Goal: Information Seeking & Learning: Learn about a topic

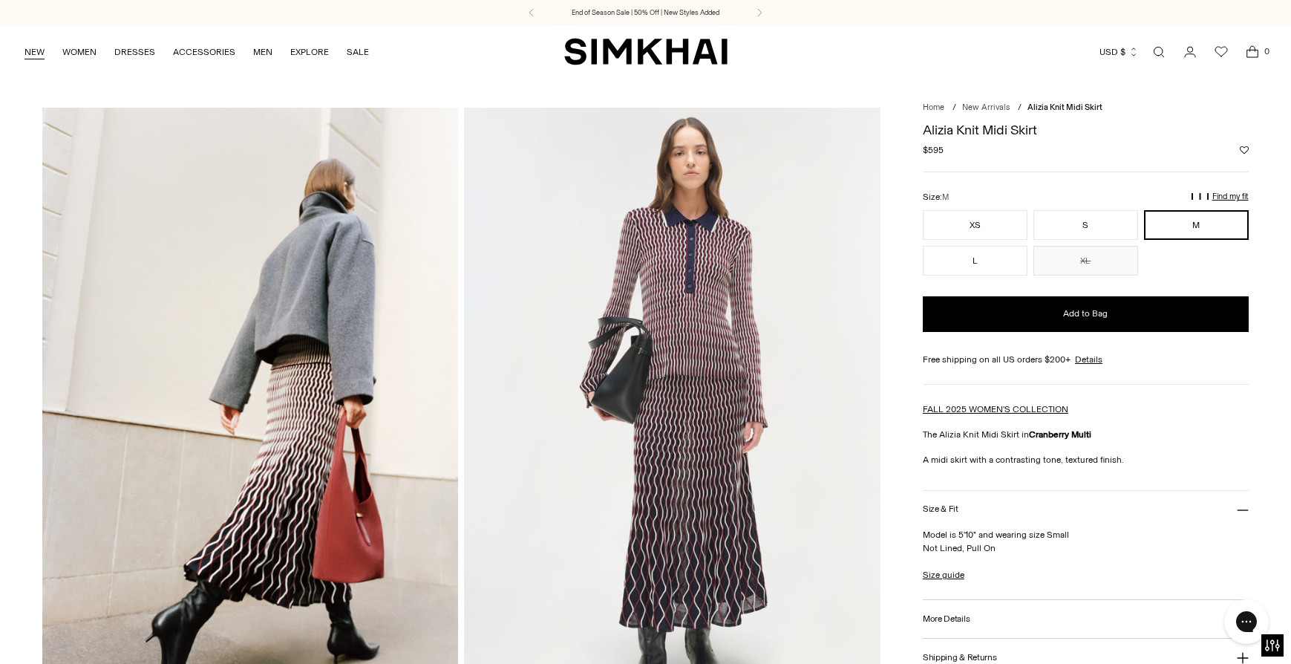
click at [32, 45] on link "NEW" at bounding box center [35, 52] width 20 height 33
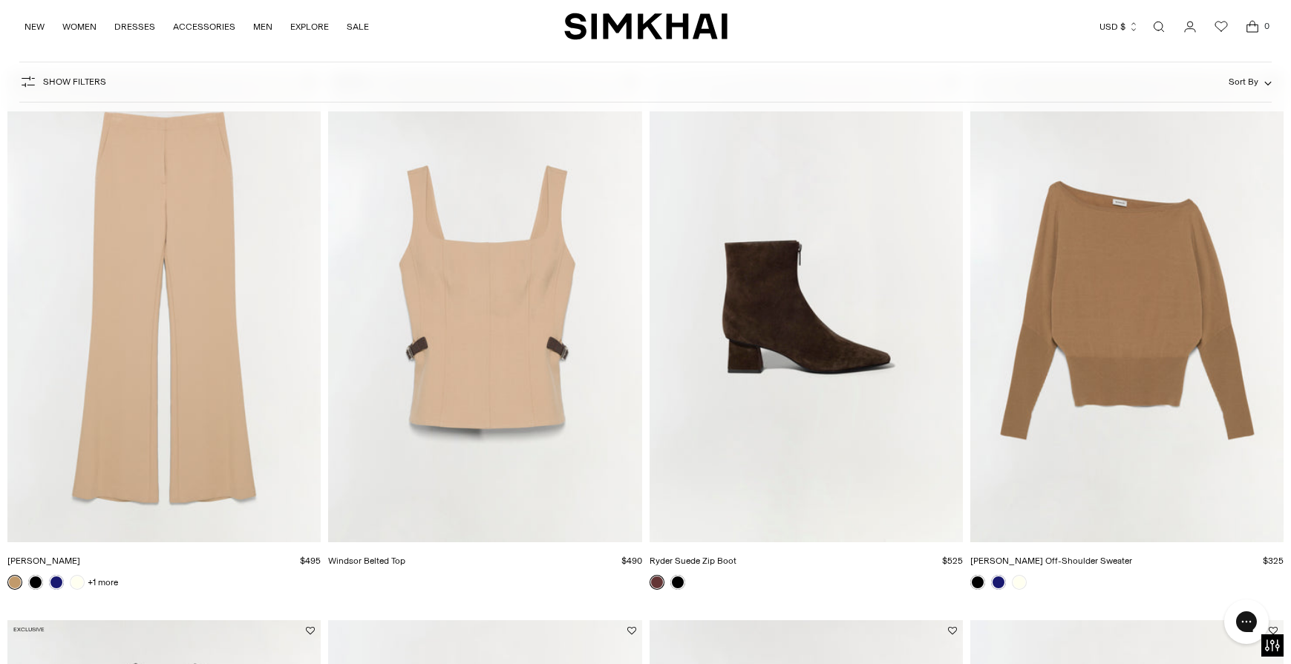
scroll to position [997, 0]
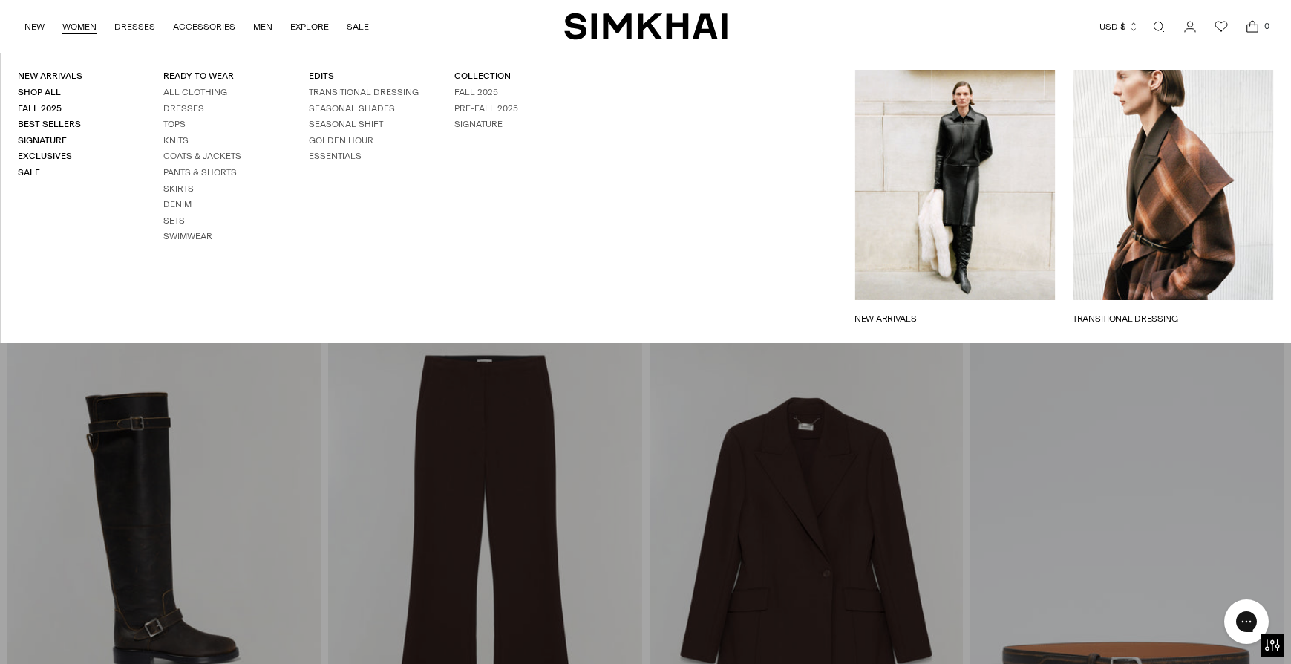
click at [177, 123] on link "Tops" at bounding box center [174, 124] width 22 height 10
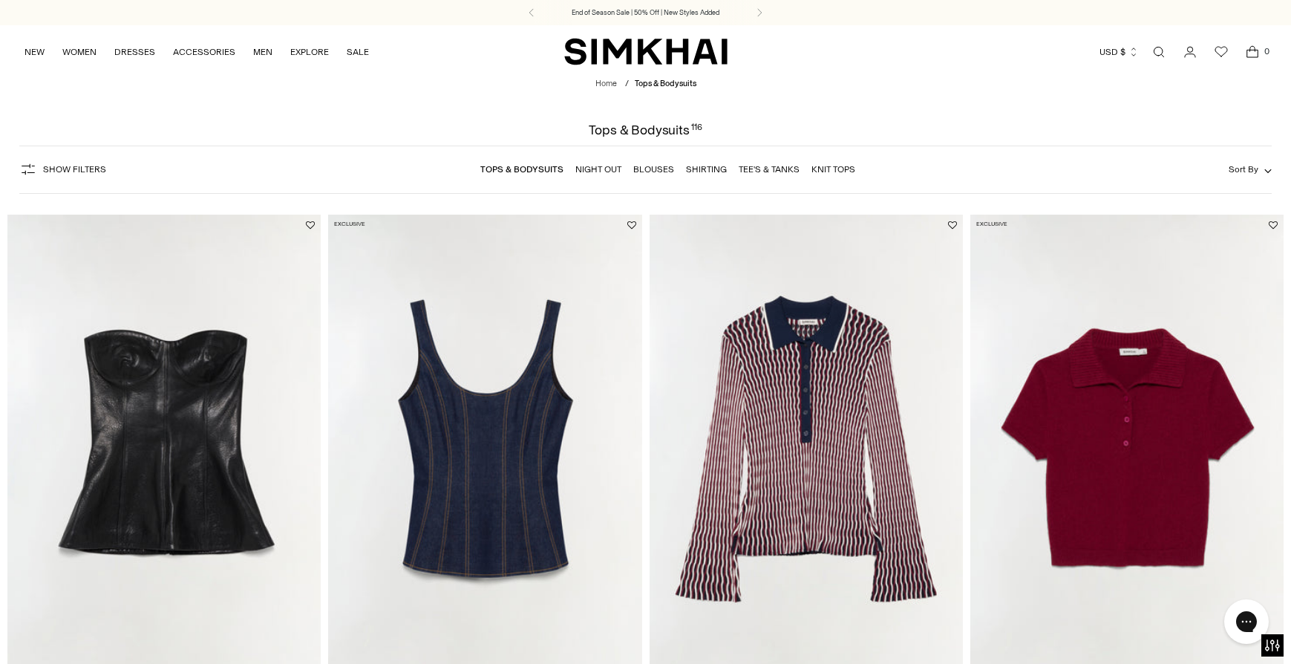
scroll to position [117, 0]
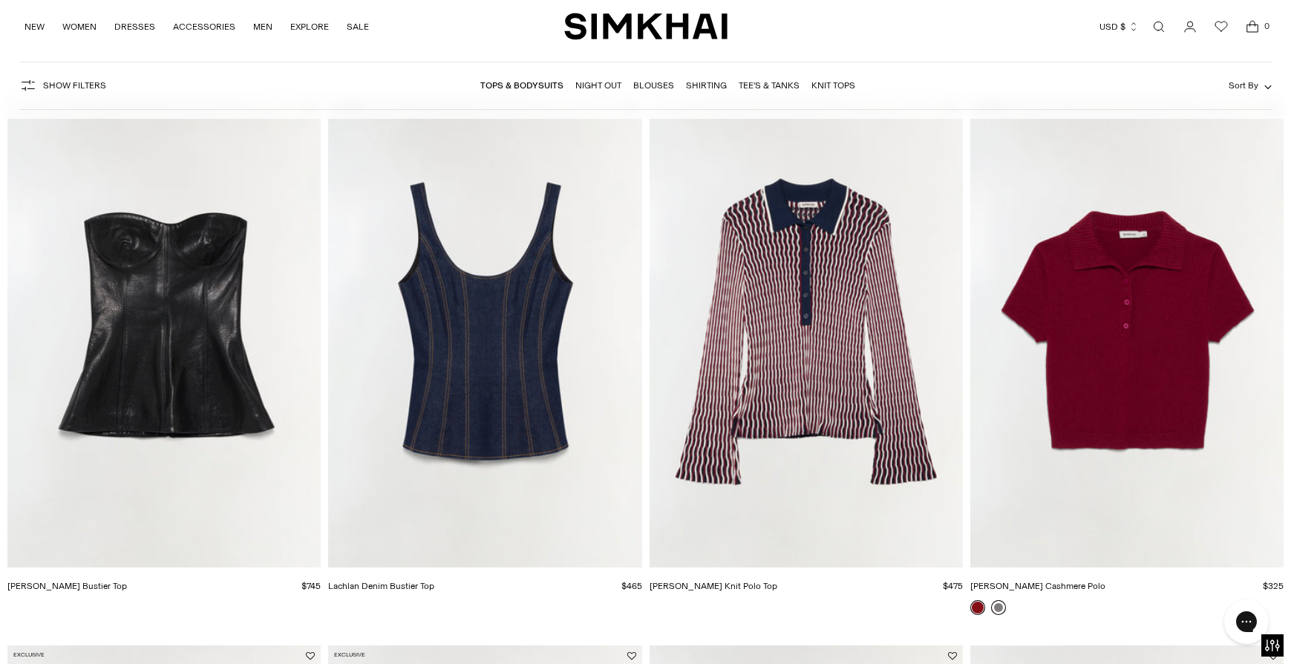
click at [1002, 607] on link at bounding box center [998, 607] width 15 height 15
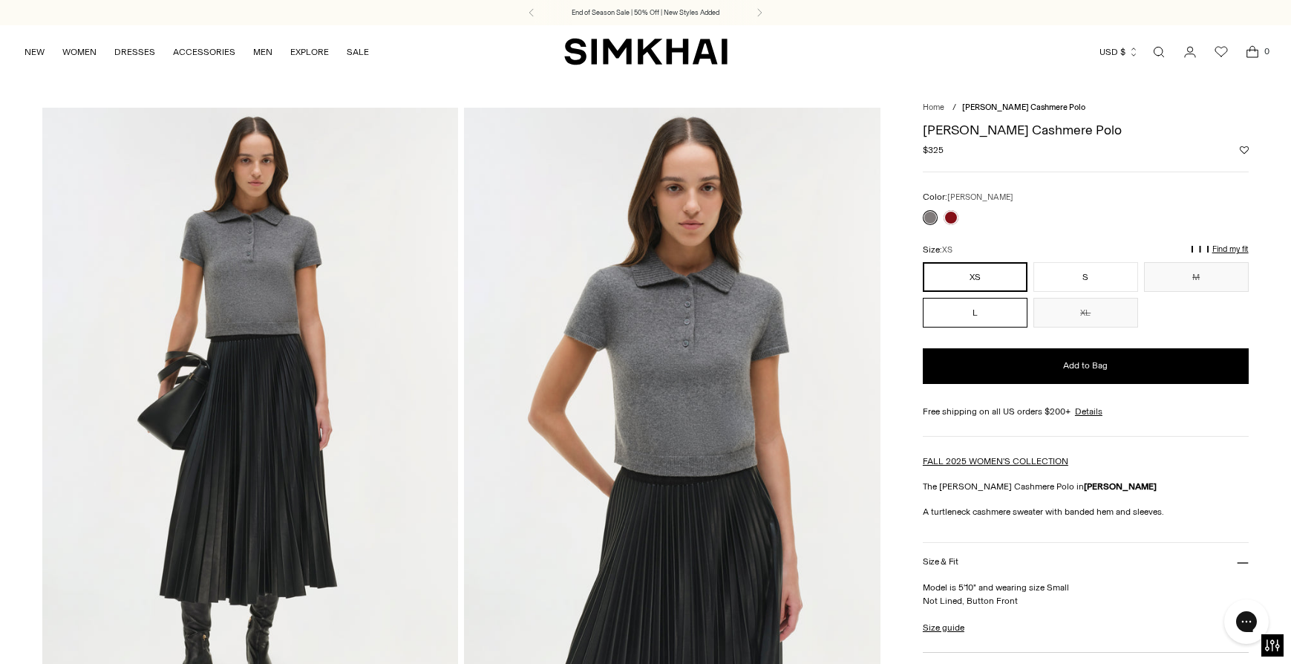
click at [986, 311] on button "L" at bounding box center [975, 313] width 105 height 30
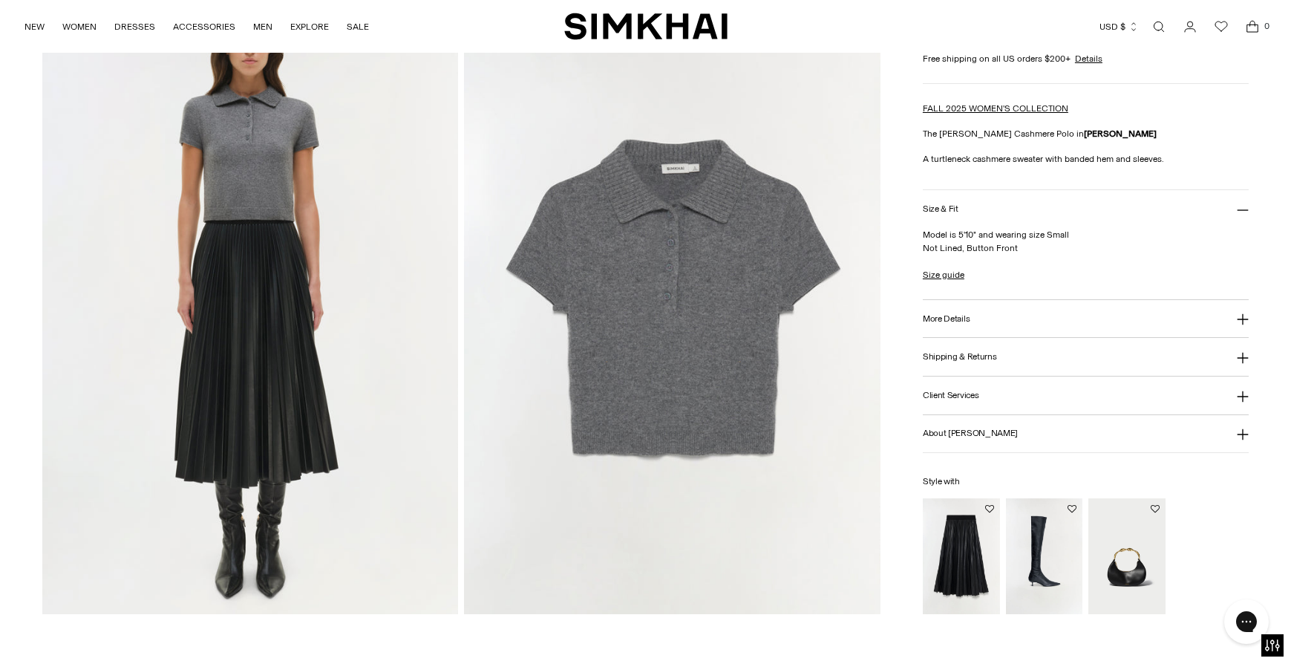
scroll to position [1380, 0]
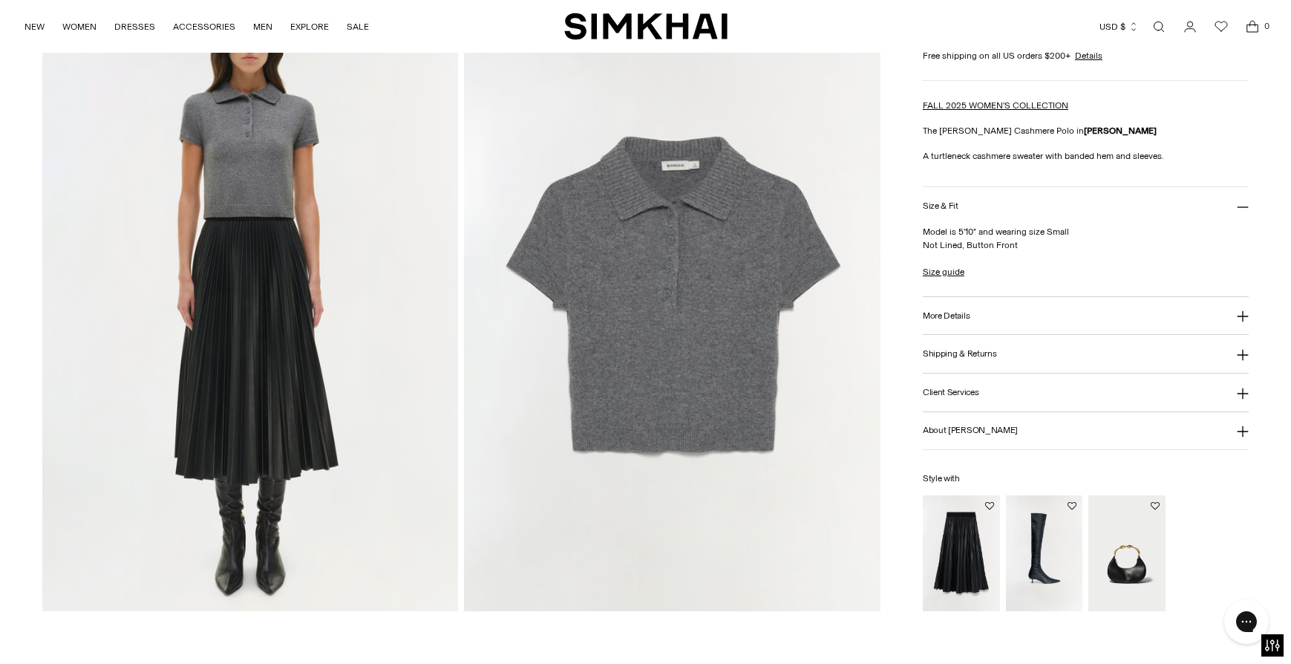
click at [0, 0] on img "Kezia Vegan Leather Midi Skirt" at bounding box center [0, 0] width 0 height 0
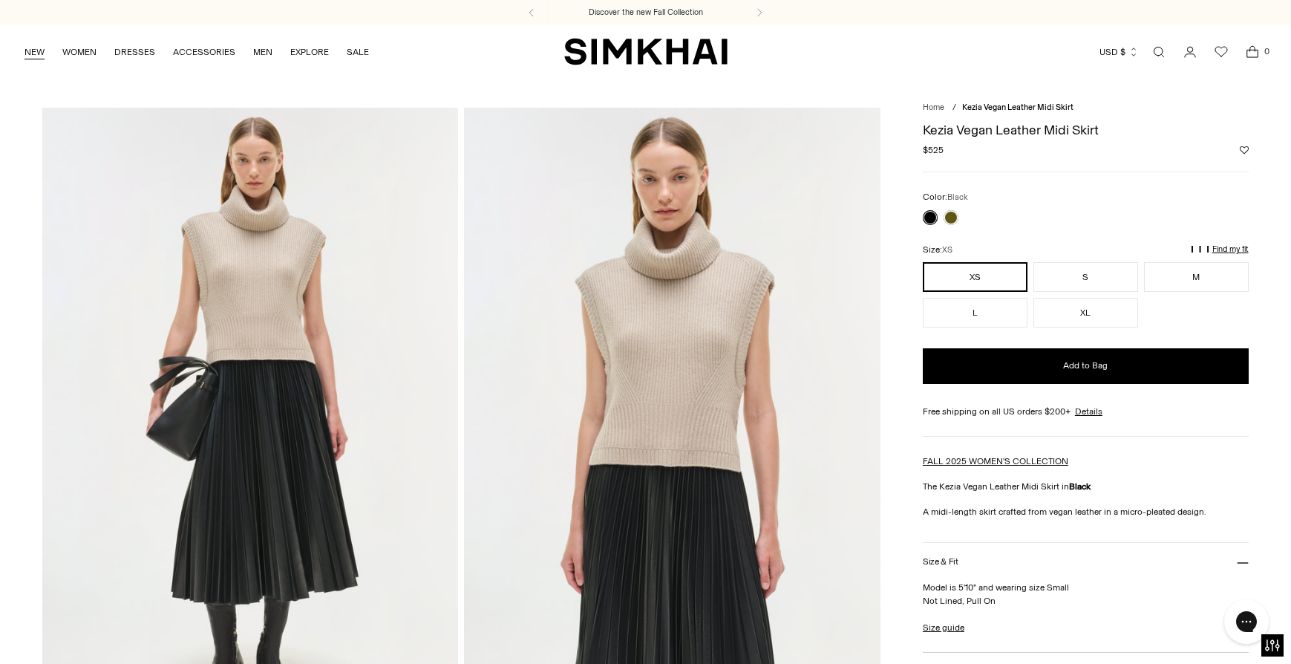
click at [33, 50] on link "NEW" at bounding box center [35, 52] width 20 height 33
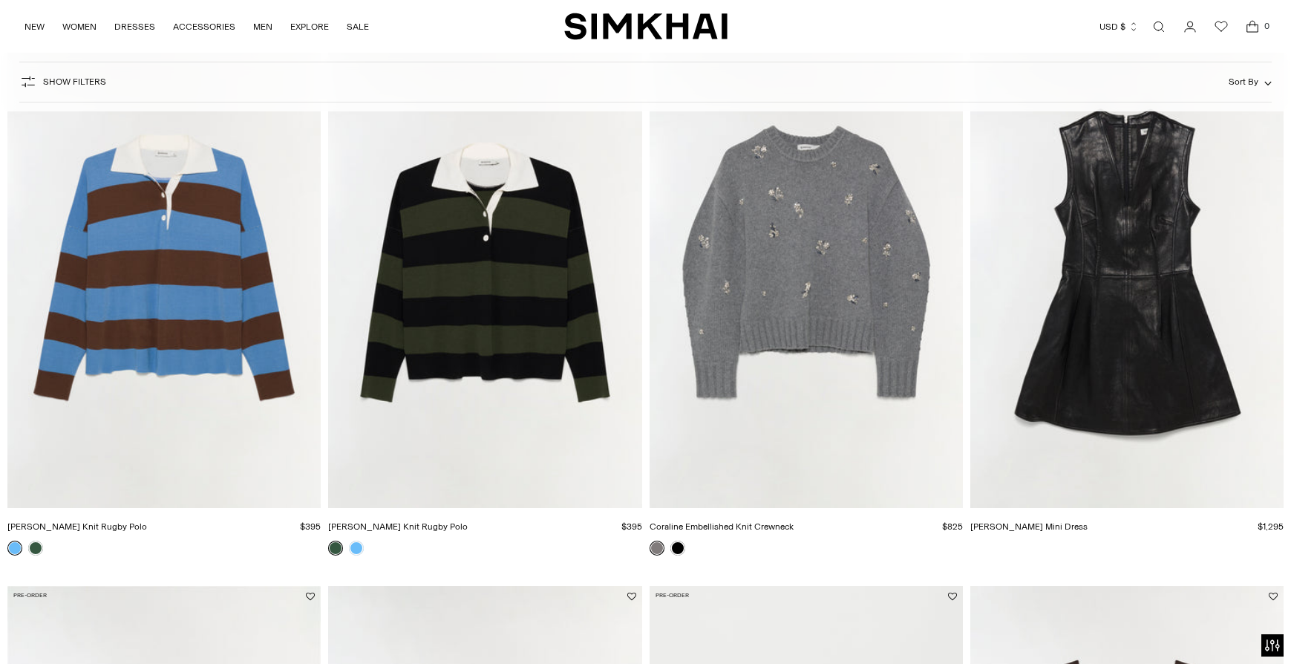
scroll to position [739, 0]
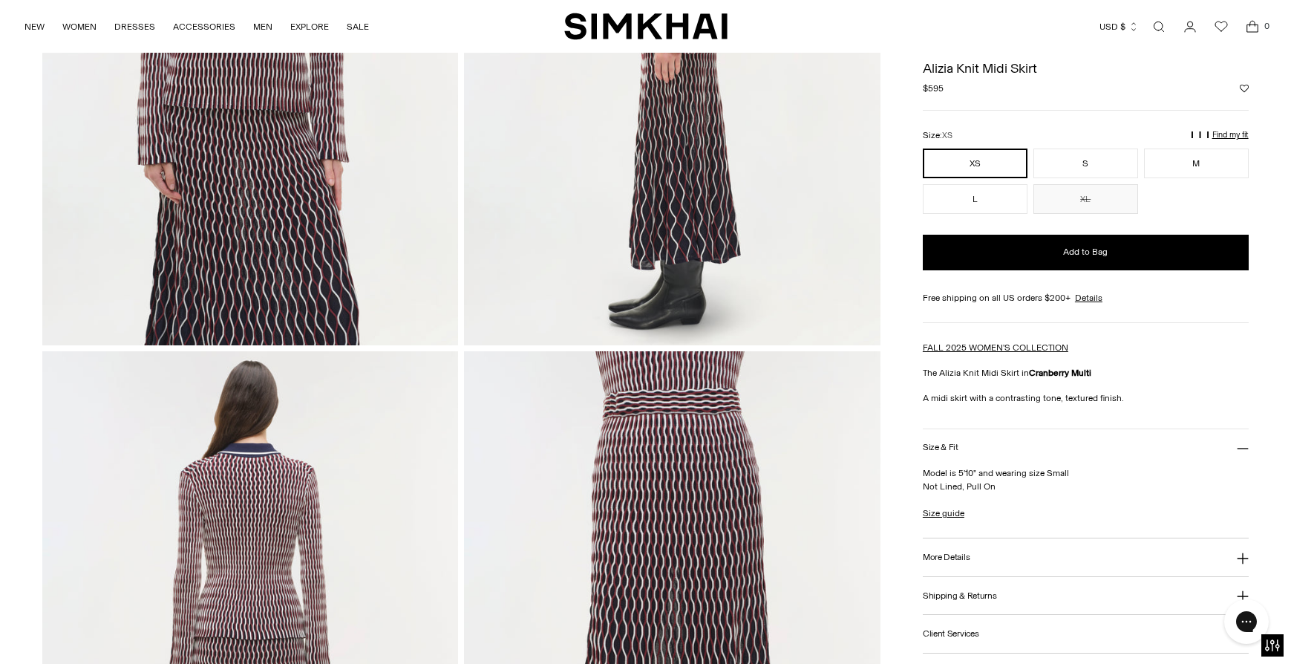
scroll to position [1014, 0]
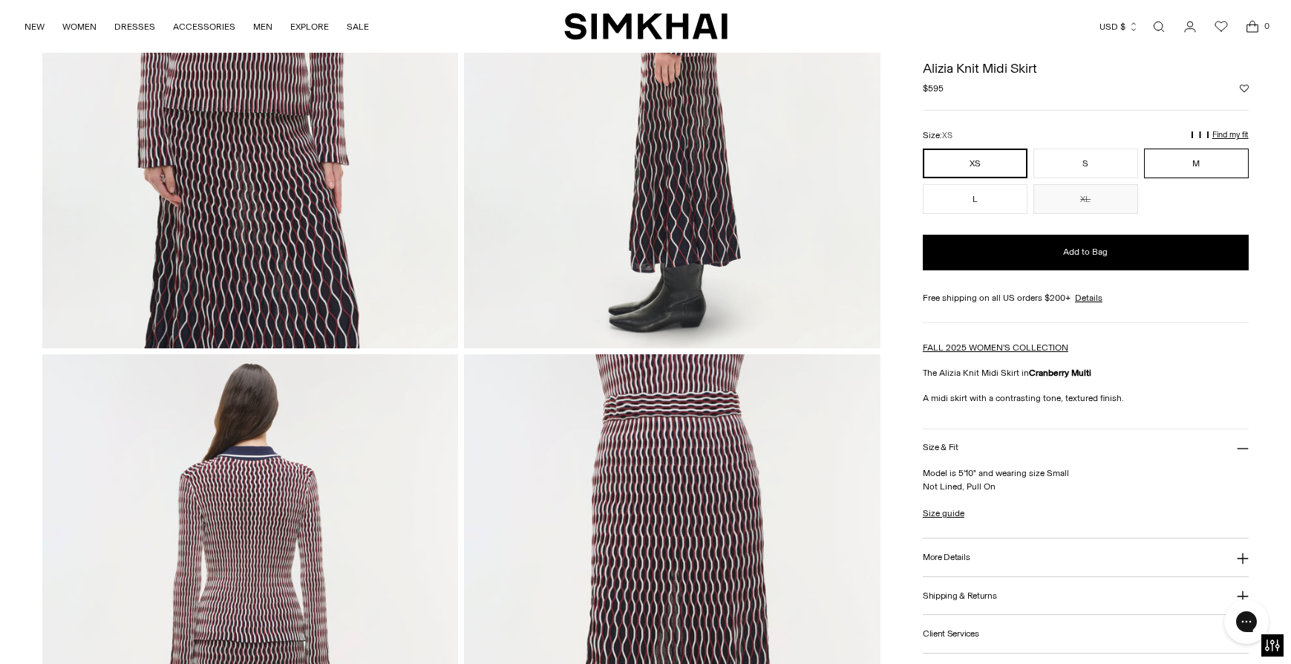
click at [1200, 159] on button "M" at bounding box center [1196, 164] width 105 height 30
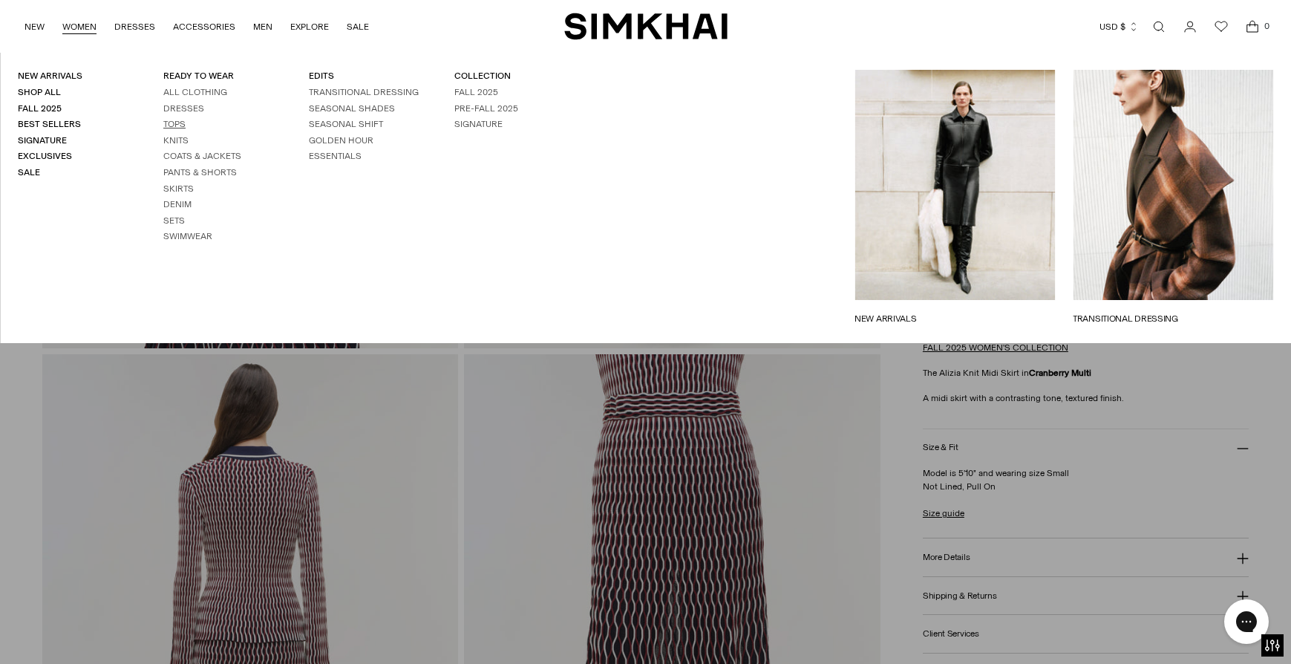
click at [176, 126] on link "Tops" at bounding box center [174, 124] width 22 height 10
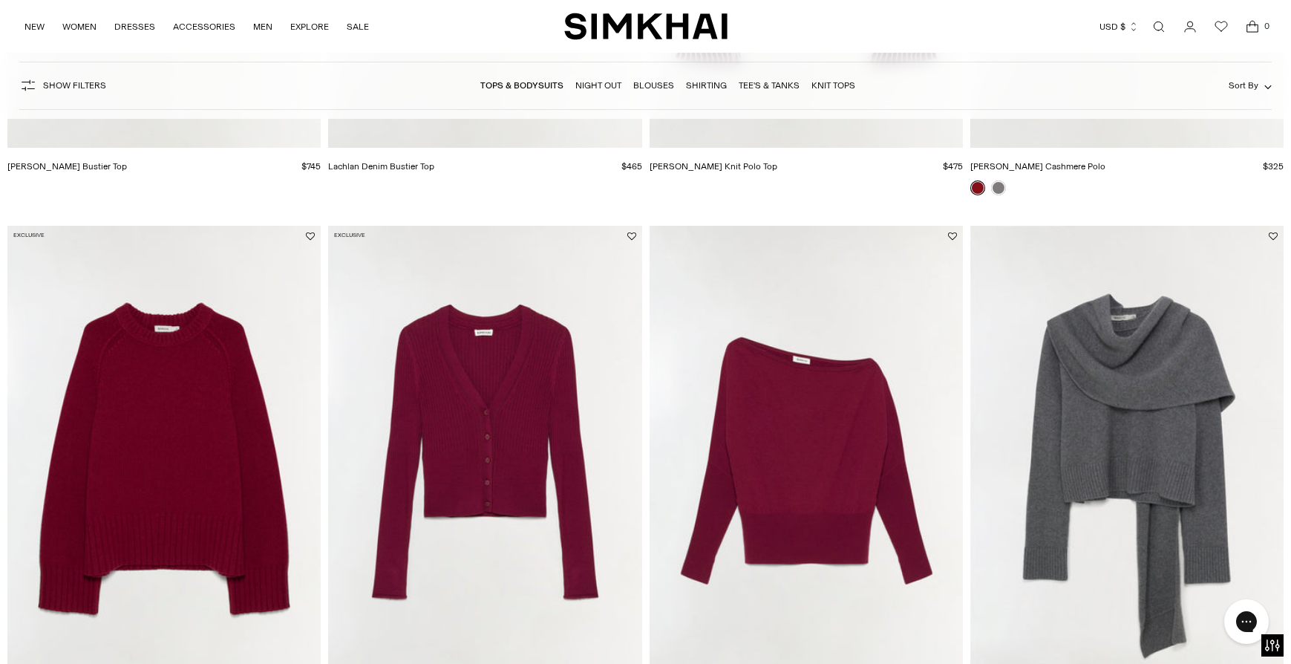
click at [0, 0] on img "Ailany Knit Cardigan" at bounding box center [0, 0] width 0 height 0
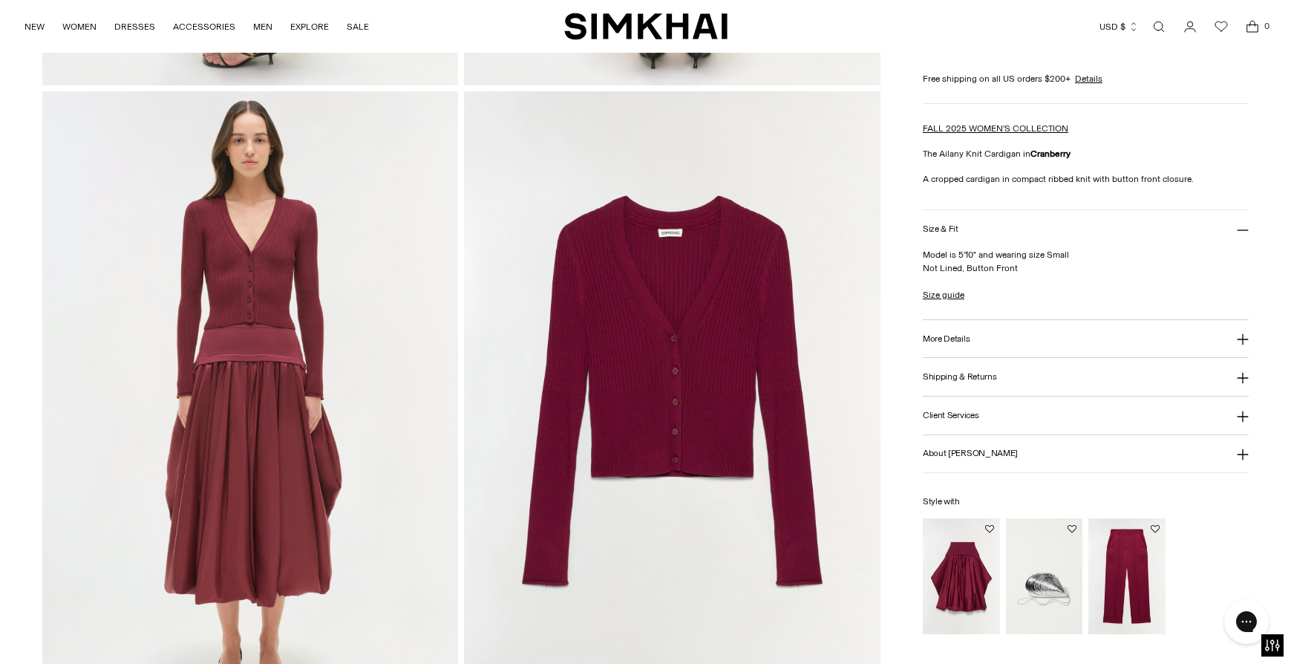
scroll to position [1279, 0]
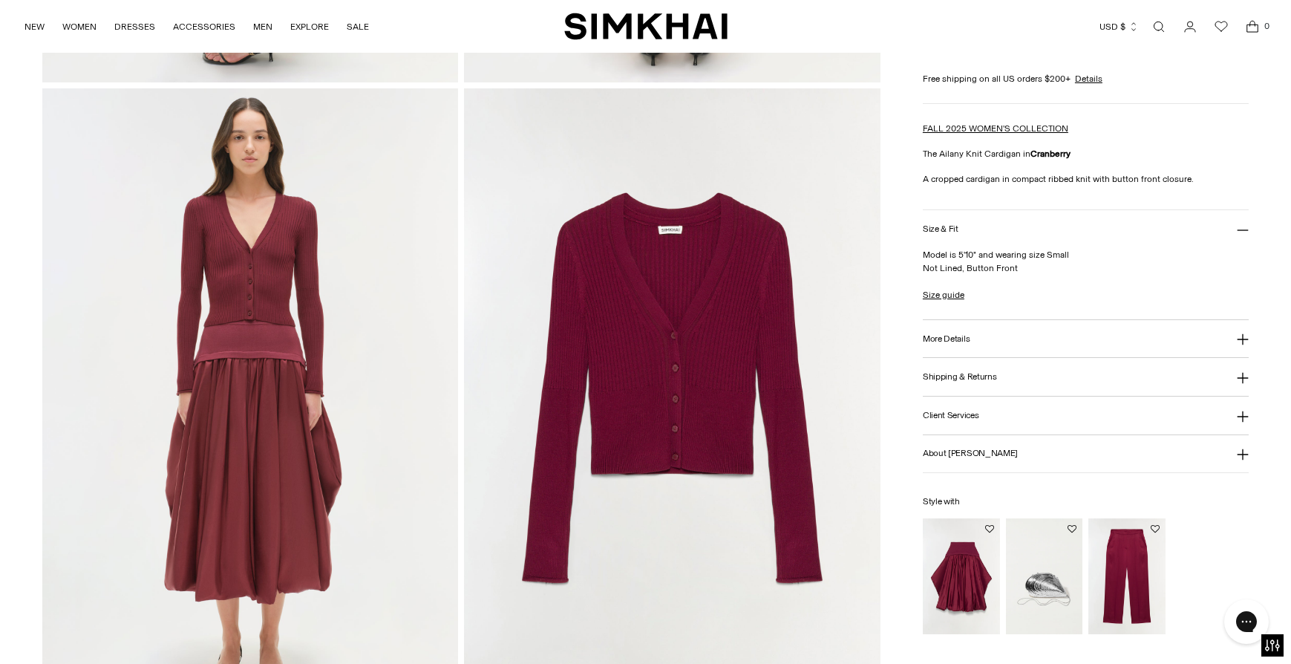
click at [489, 177] on img at bounding box center [672, 400] width 416 height 624
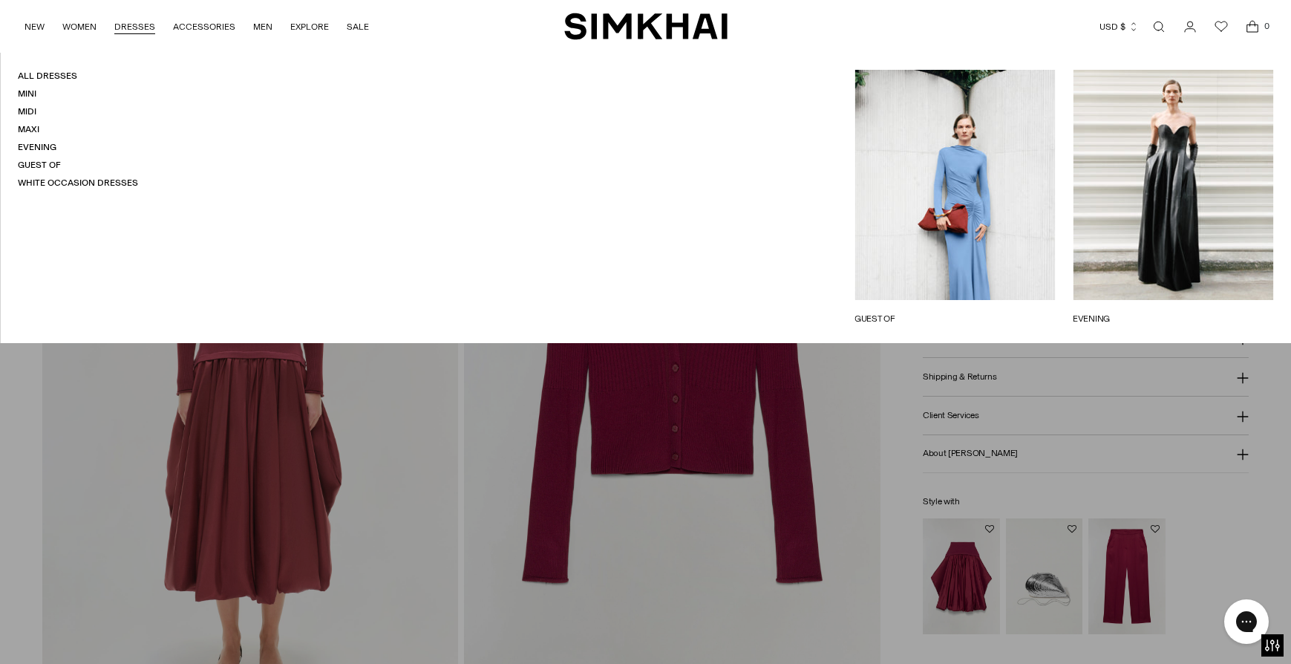
click at [129, 26] on link "DRESSES" at bounding box center [134, 26] width 41 height 33
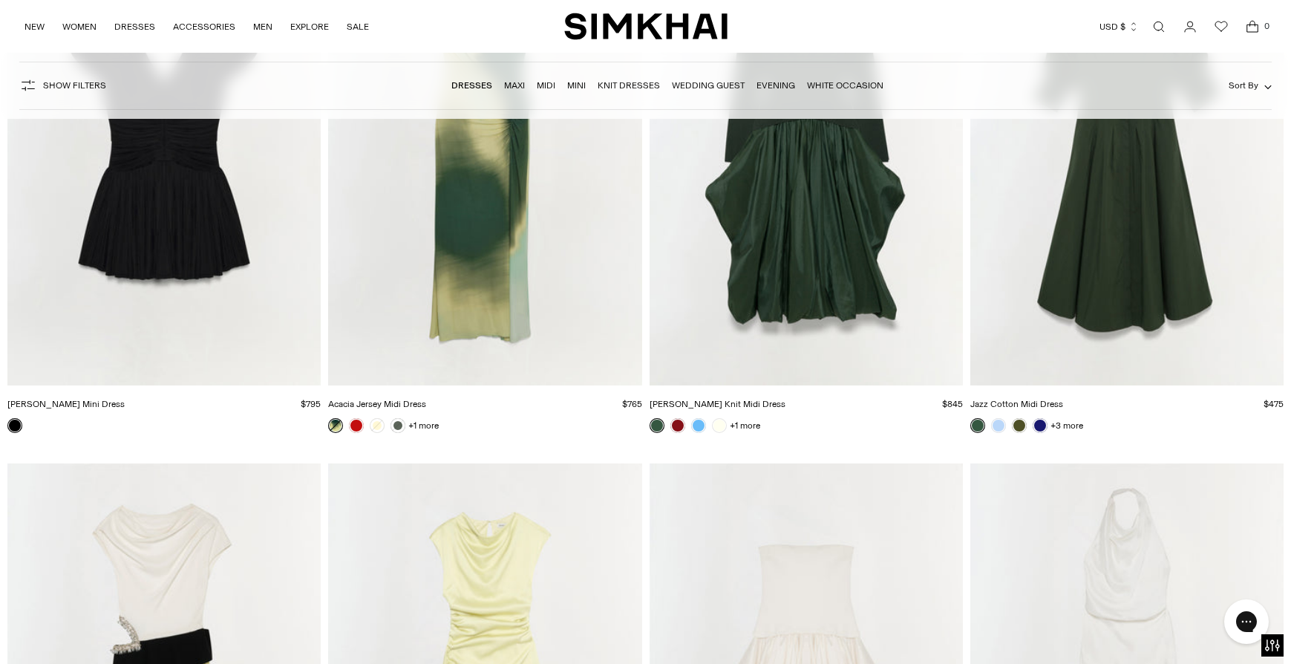
scroll to position [6828, 0]
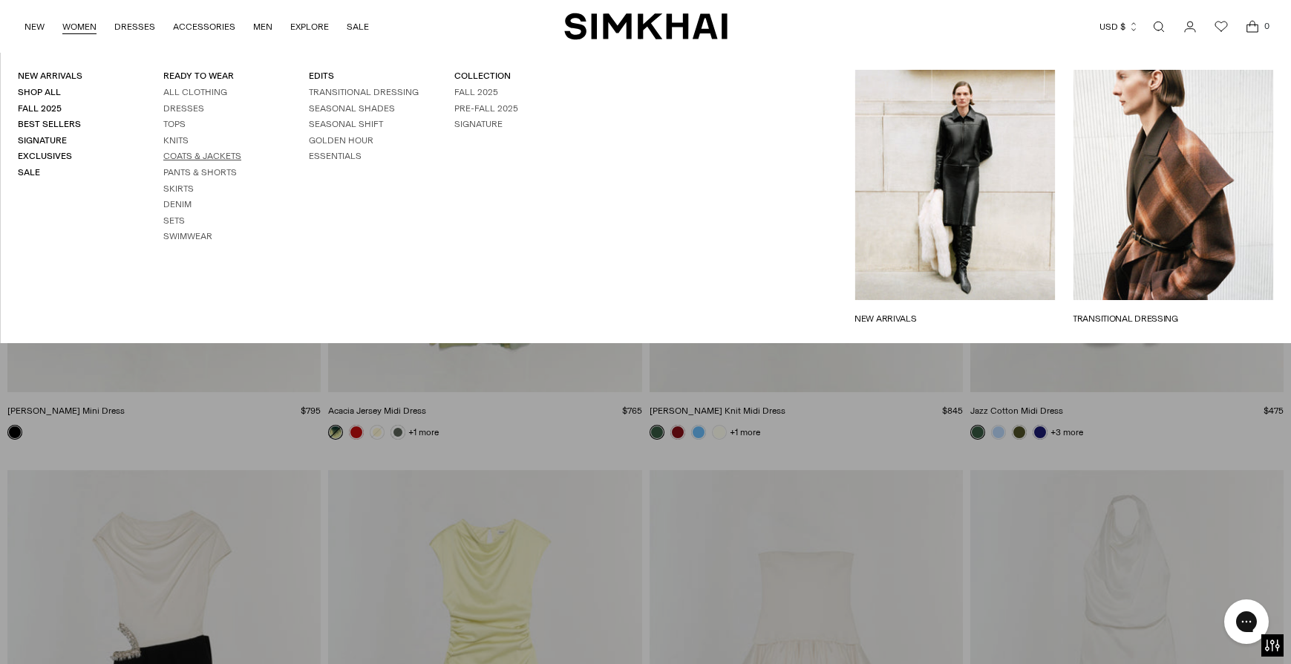
click at [183, 154] on link "Coats & Jackets" at bounding box center [202, 156] width 78 height 10
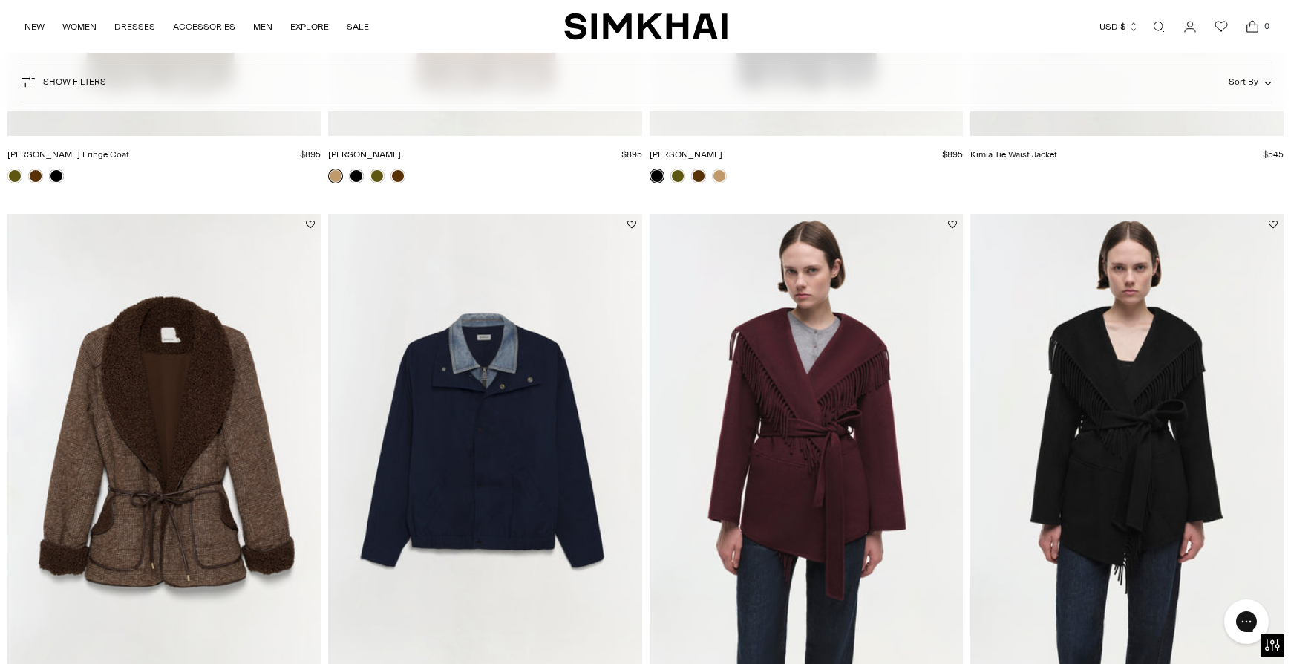
scroll to position [2316, 0]
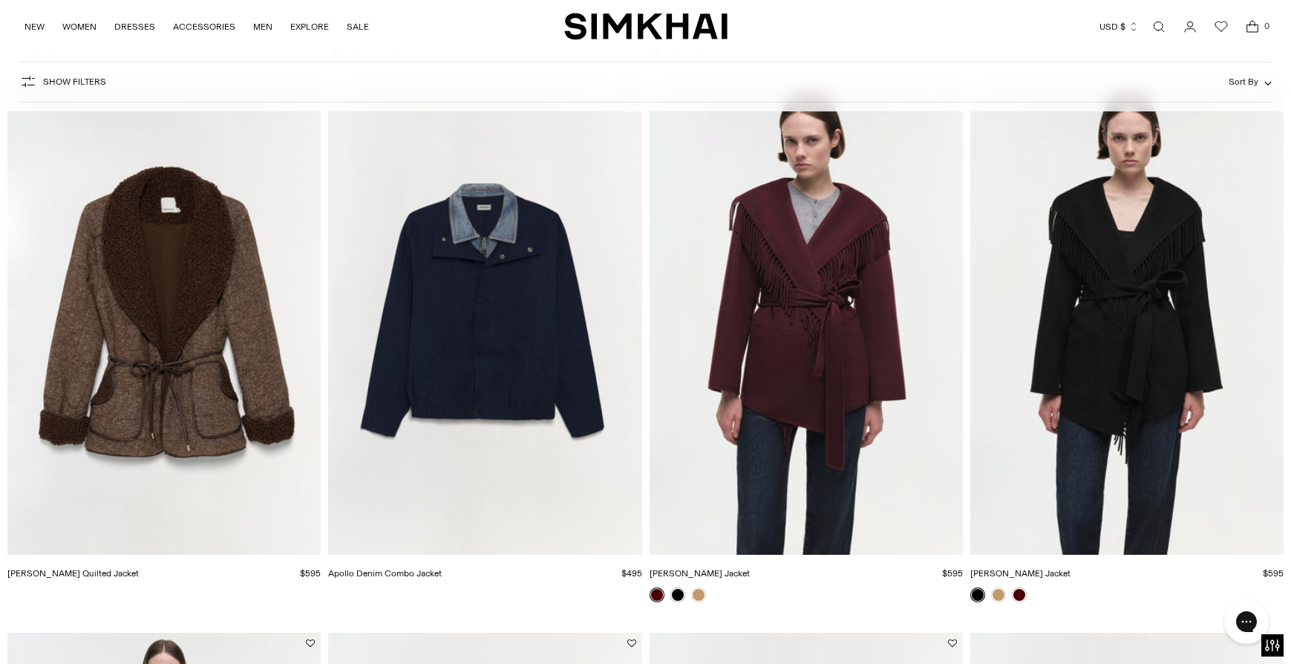
scroll to position [2316, 0]
click at [1159, 25] on link "Open search modal" at bounding box center [1159, 27] width 30 height 30
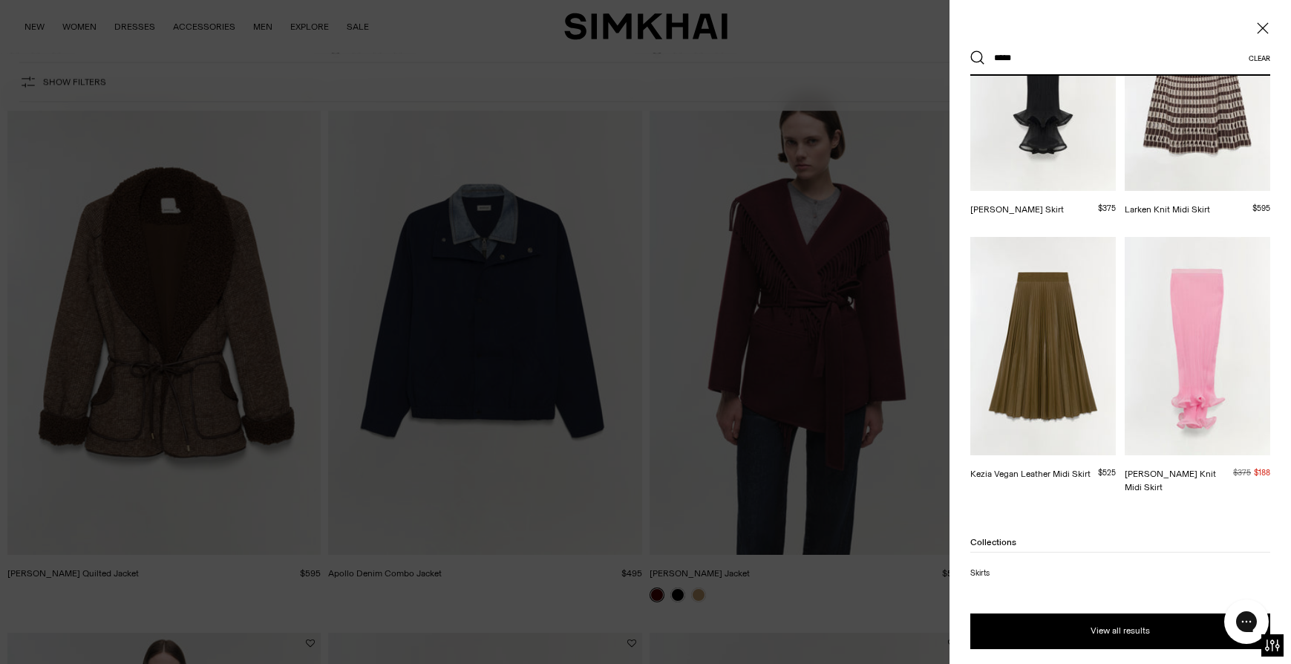
scroll to position [0, 0]
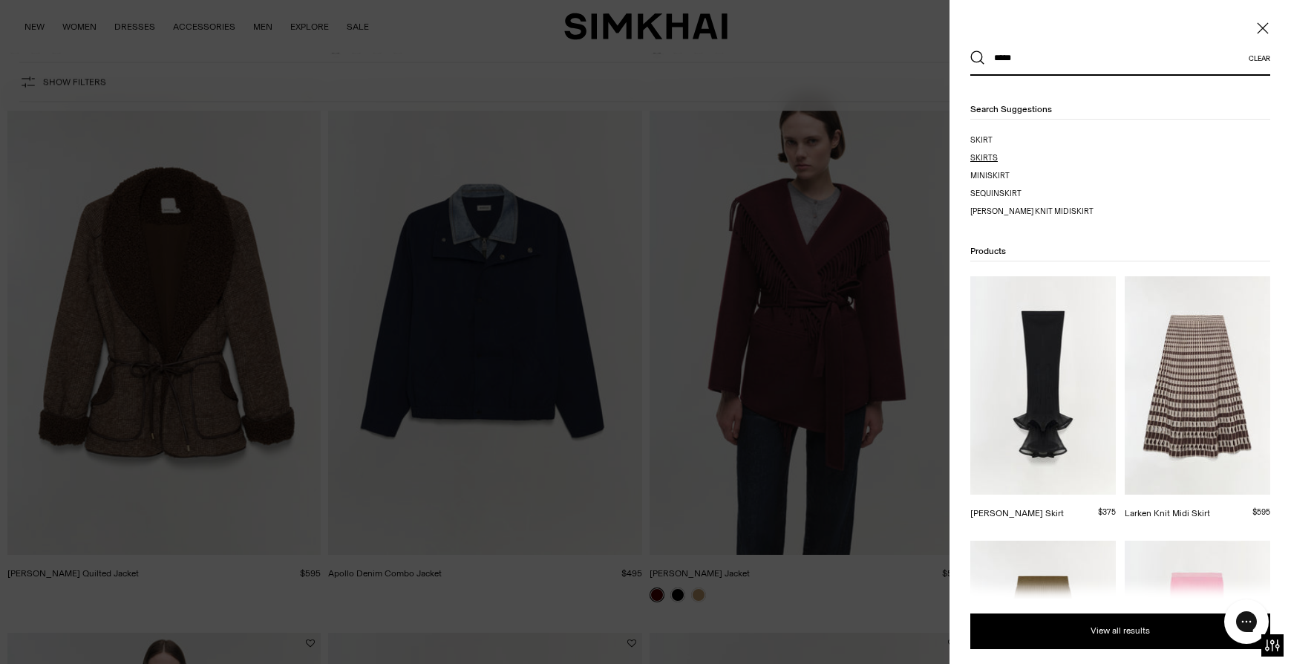
type input "*****"
click at [985, 155] on mark "skirt" at bounding box center [982, 158] width 22 height 10
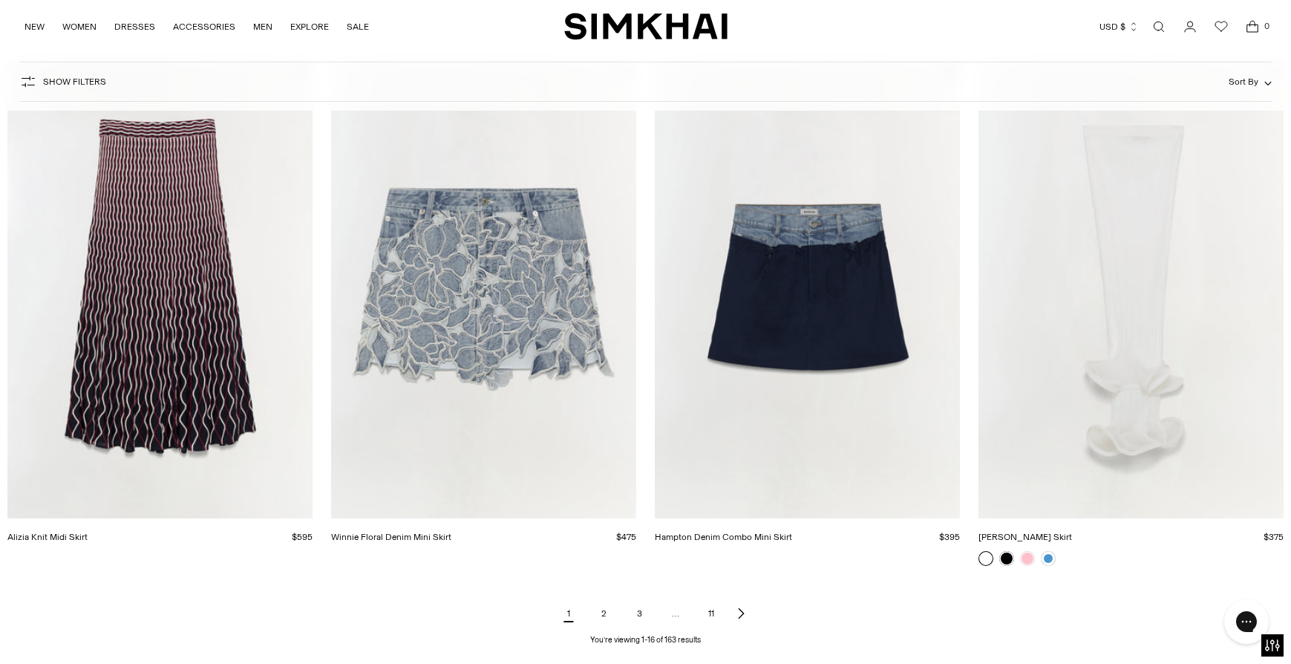
scroll to position [1839, 0]
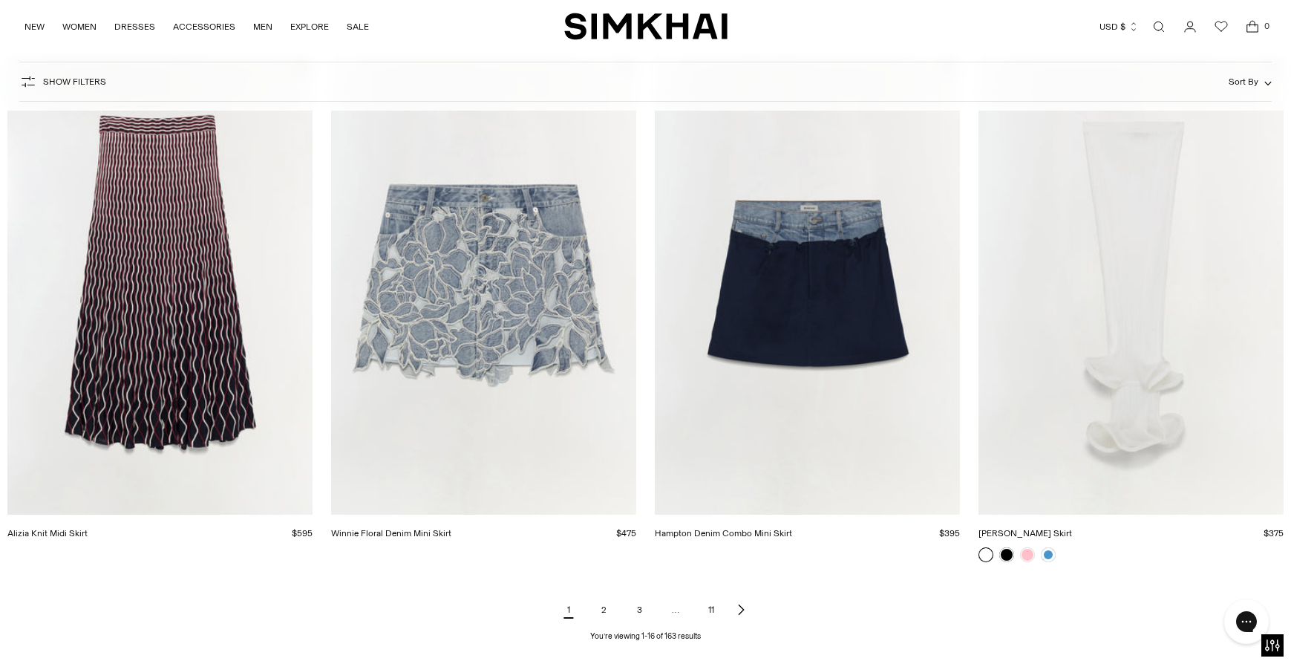
click at [0, 0] on img "Alizia Knit Midi Skirt" at bounding box center [0, 0] width 0 height 0
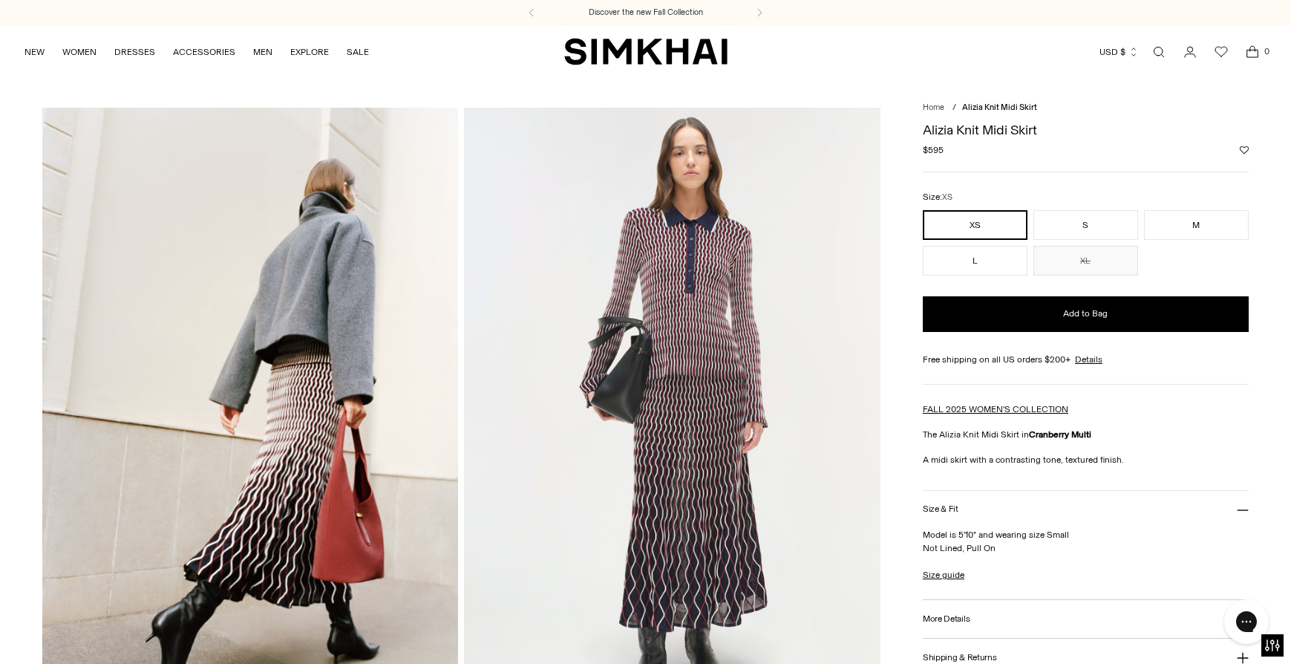
scroll to position [492, 0]
